Goal: Check status: Check status

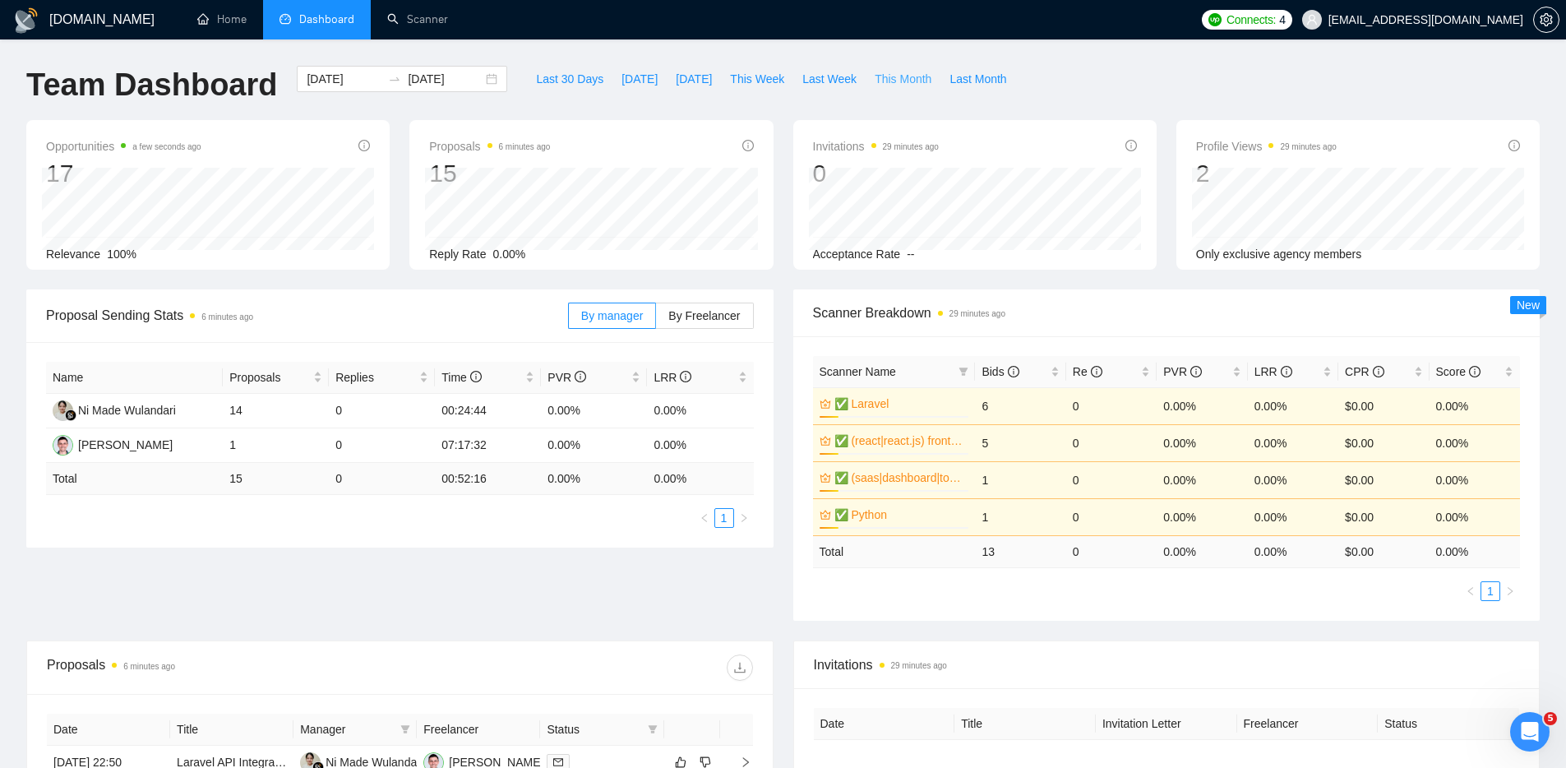
click at [879, 86] on span "This Month" at bounding box center [903, 79] width 57 height 18
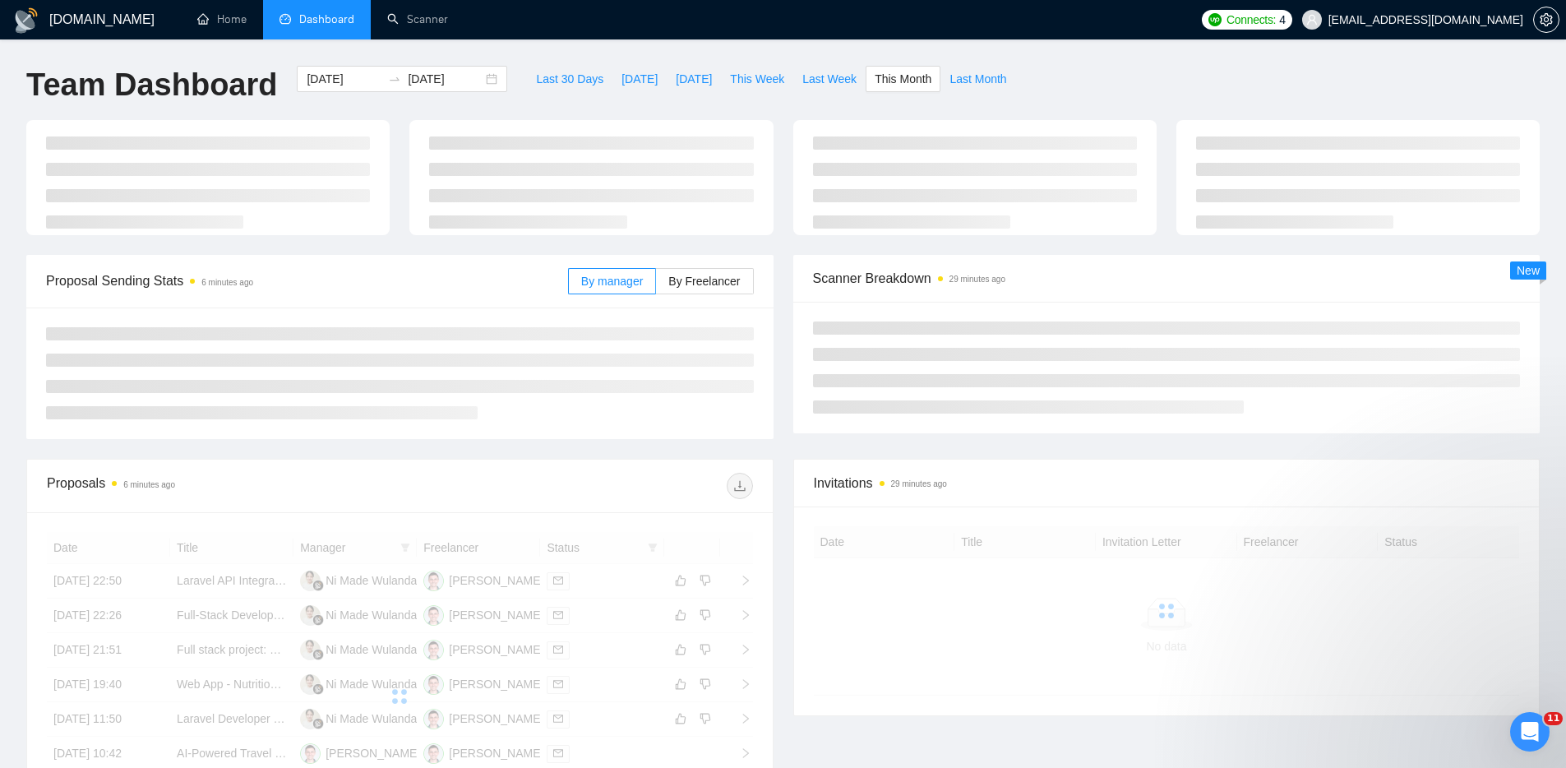
type input "2025-08-01"
type input "2025-08-31"
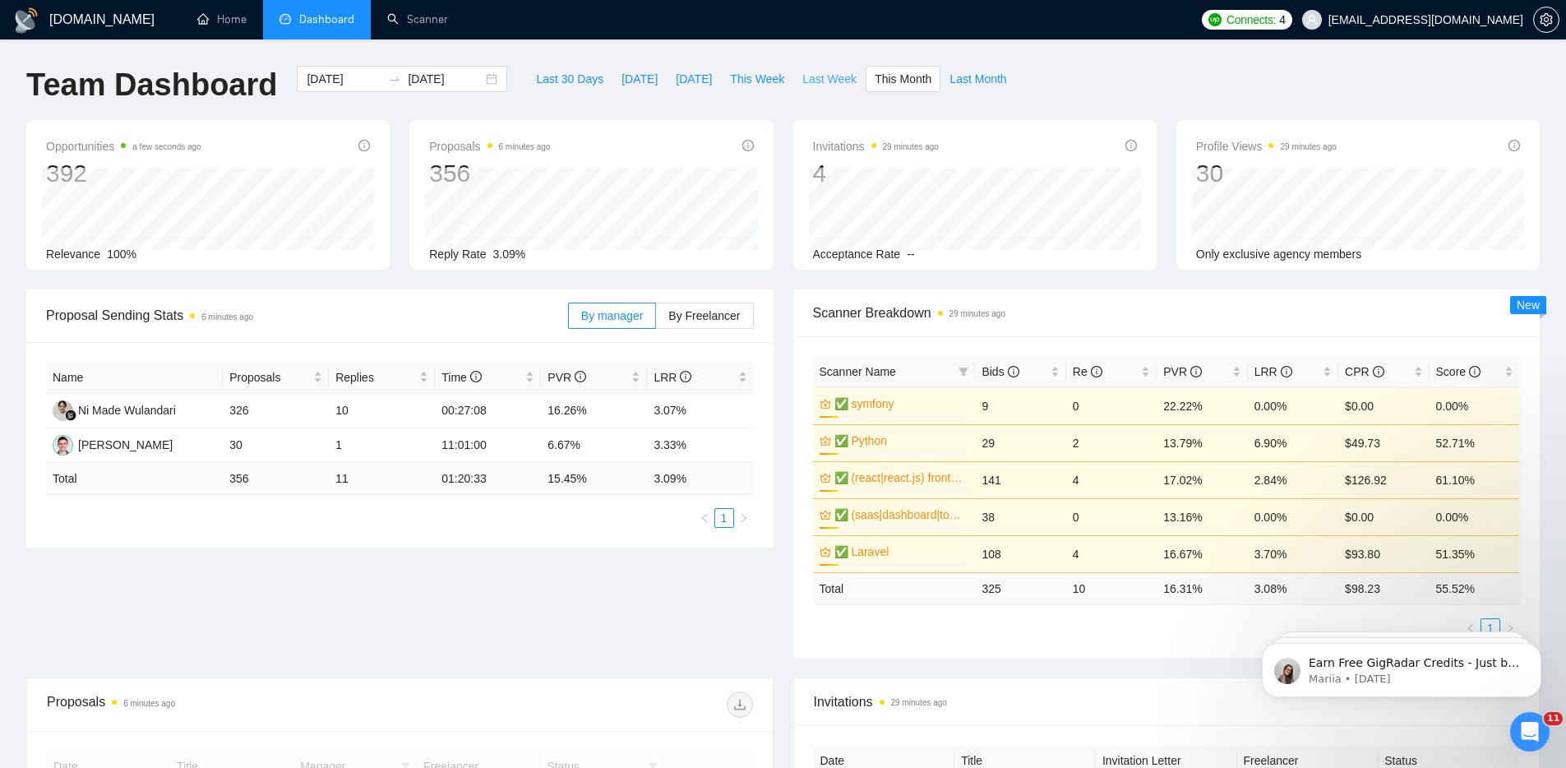
click at [836, 85] on span "Last Week" at bounding box center [829, 79] width 54 height 18
type input "2025-08-18"
type input "2025-08-24"
